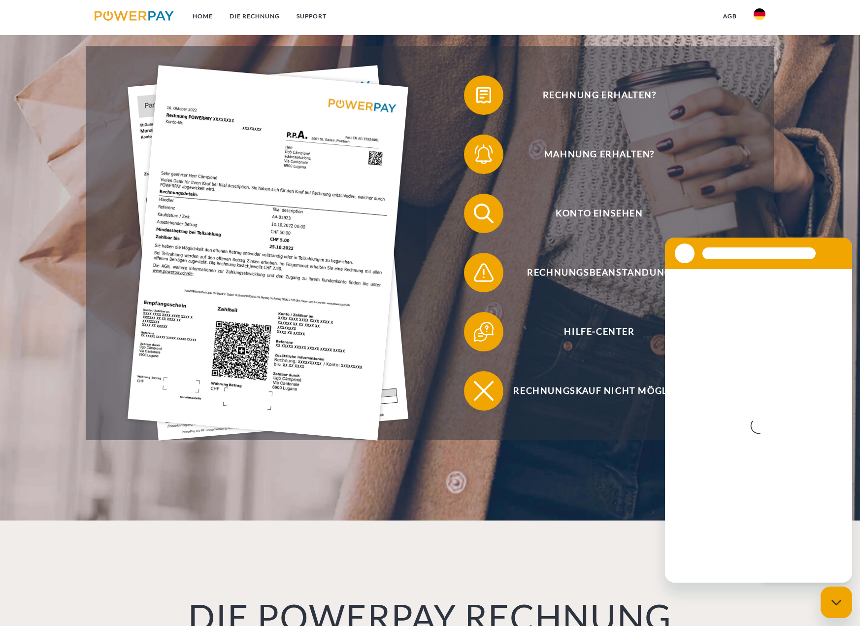
click at [765, 10] on img at bounding box center [760, 14] width 12 height 12
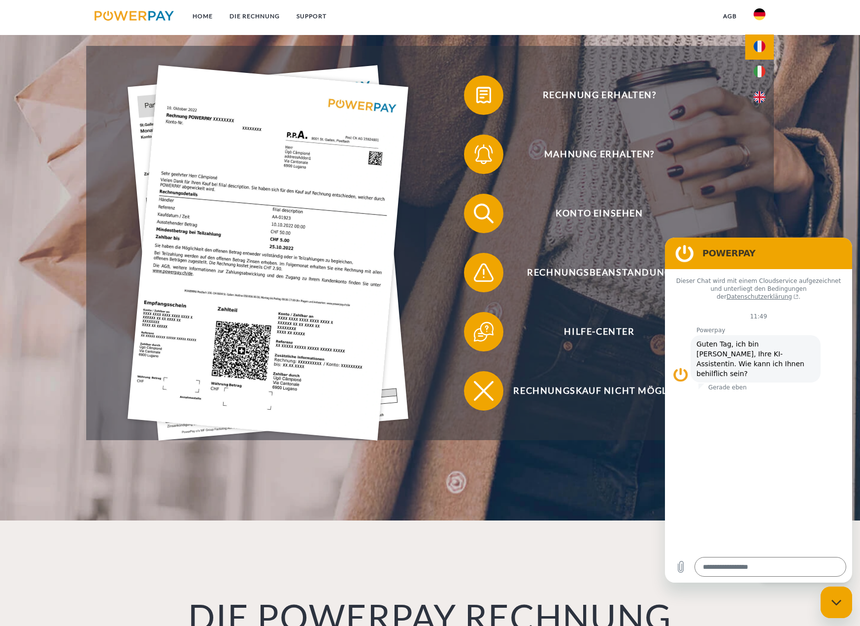
click at [756, 49] on img at bounding box center [760, 46] width 12 height 12
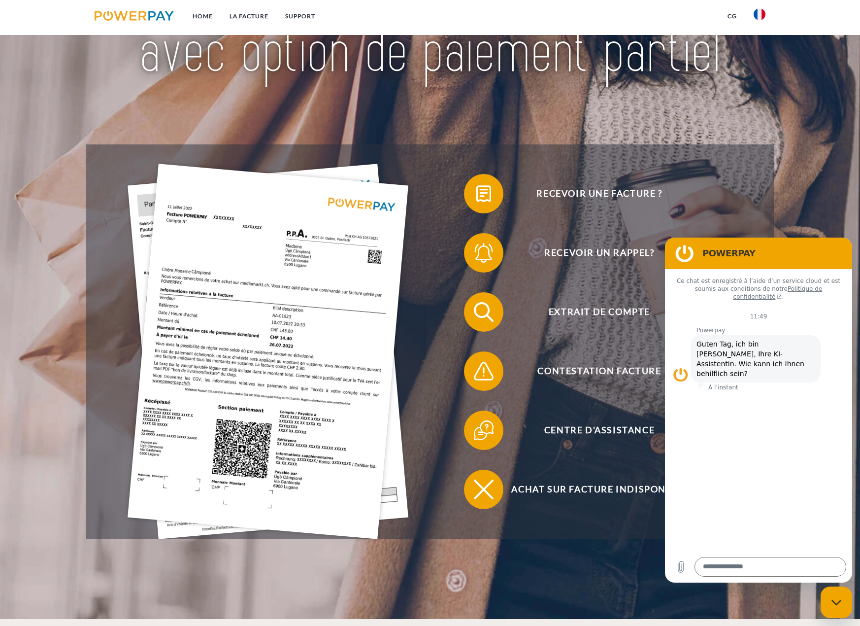
click at [791, 176] on header "Home LA FACTURE Support" at bounding box center [430, 235] width 860 height 766
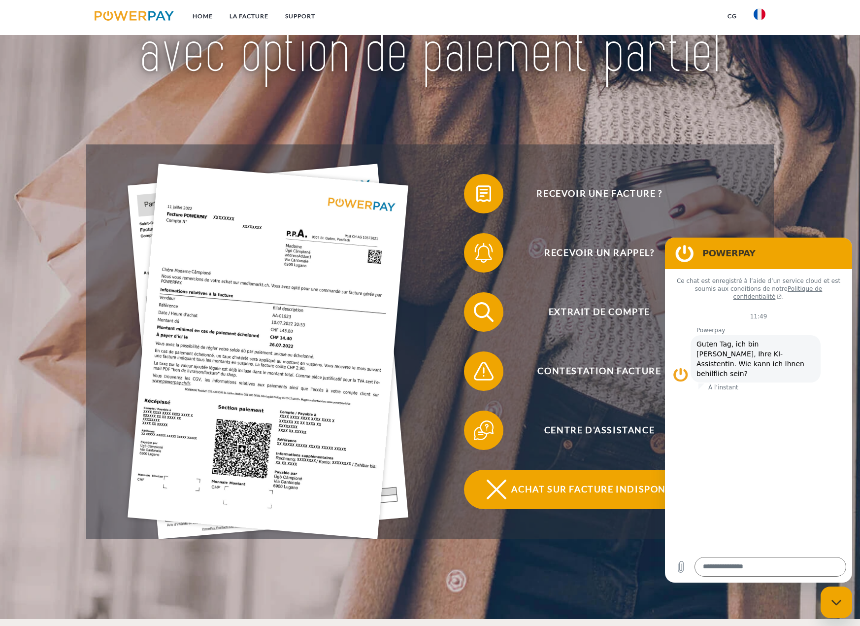
click at [519, 500] on span "Achat sur facture indisponible" at bounding box center [599, 488] width 241 height 39
